Goal: Transaction & Acquisition: Purchase product/service

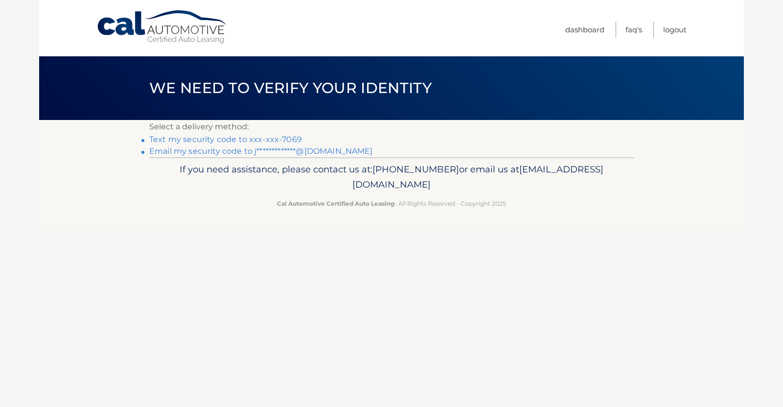
click at [261, 136] on link "Text my security code to xxx-xxx-7069" at bounding box center [225, 139] width 153 height 9
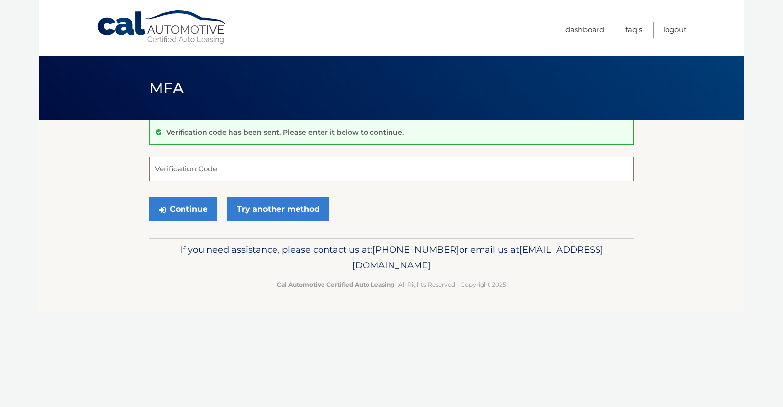
click at [219, 165] on input "Verification Code" at bounding box center [391, 169] width 485 height 24
type input "478390"
click at [149, 197] on button "Continue" at bounding box center [183, 209] width 68 height 24
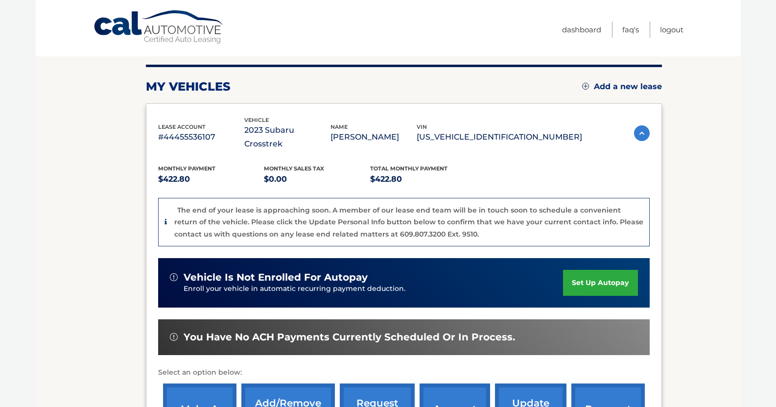
scroll to position [196, 0]
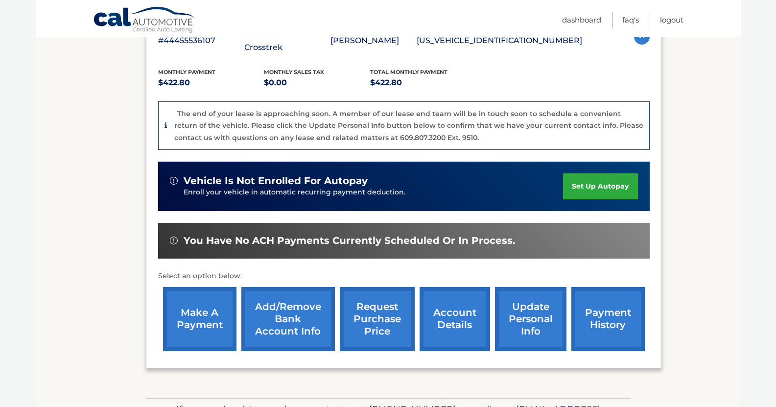
click at [214, 308] on link "make a payment" at bounding box center [199, 319] width 73 height 64
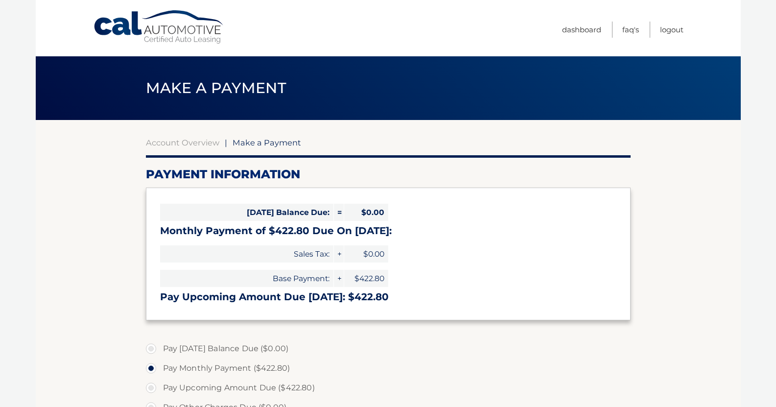
select select "NjNkNzgyOGEtODc5Yy00NjIyLTg1YzQtM2ZhYzYyZDk5MTdk"
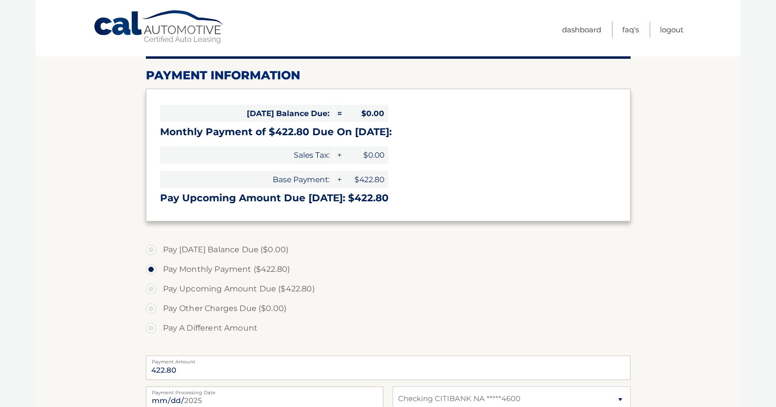
scroll to position [147, 0]
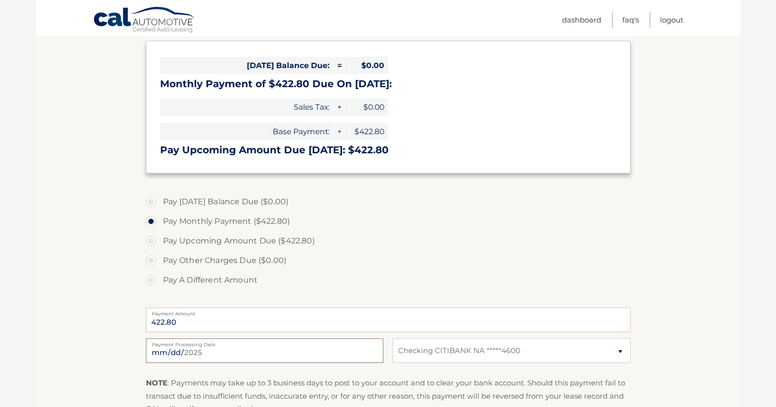
click at [214, 358] on input "2025-09-08" at bounding box center [264, 350] width 237 height 24
type input "2025-09-24"
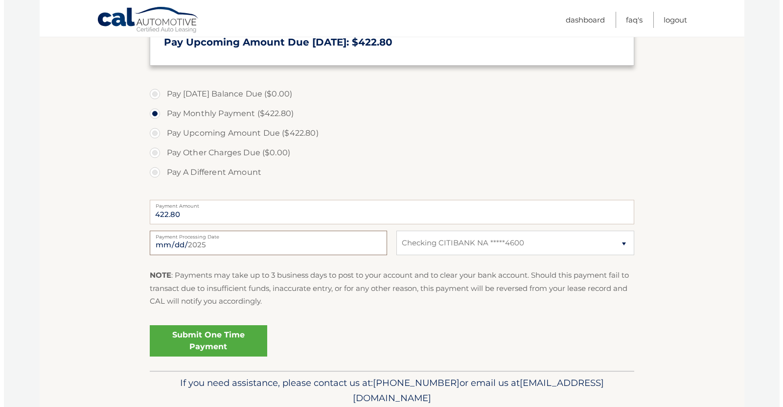
scroll to position [293, 0]
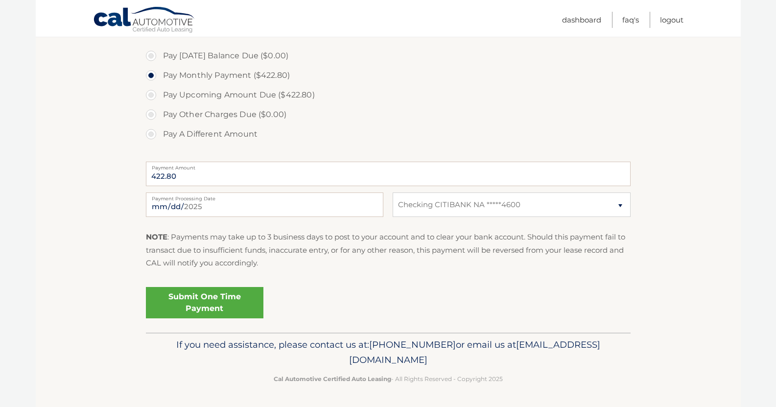
click at [235, 297] on link "Submit One Time Payment" at bounding box center [205, 302] width 118 height 31
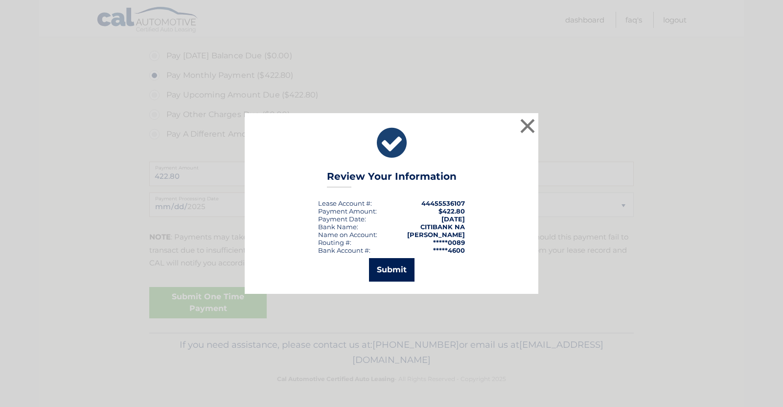
click at [386, 266] on button "Submit" at bounding box center [392, 270] width 46 height 24
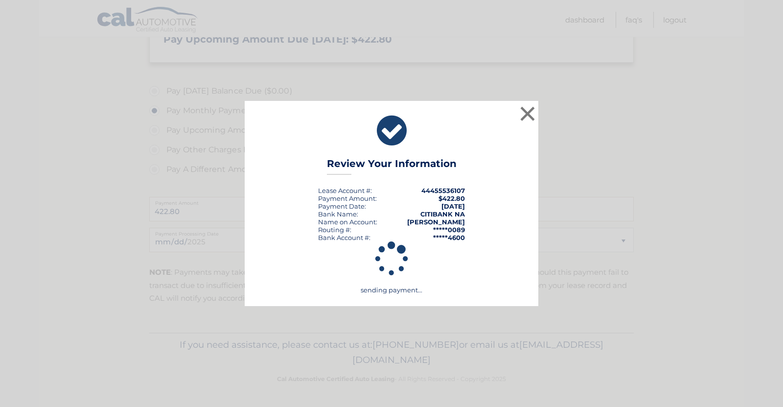
scroll to position [258, 0]
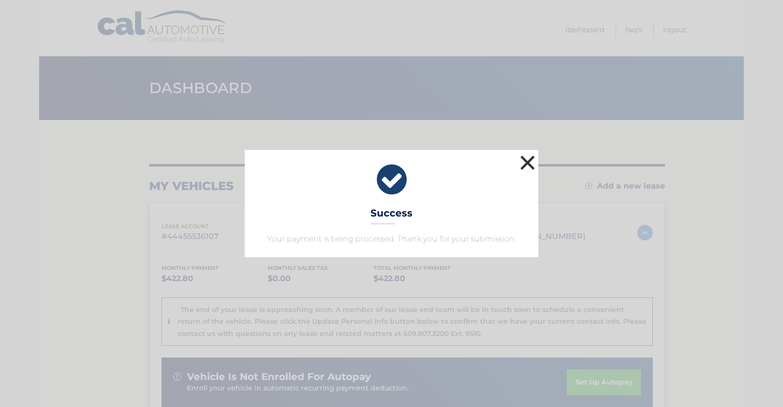
click at [532, 163] on button "×" at bounding box center [528, 163] width 20 height 20
